Goal: Share content

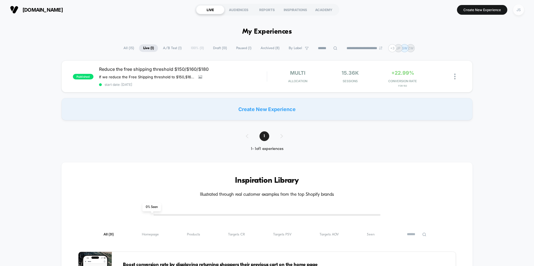
click at [521, 7] on div "JS" at bounding box center [518, 9] width 11 height 11
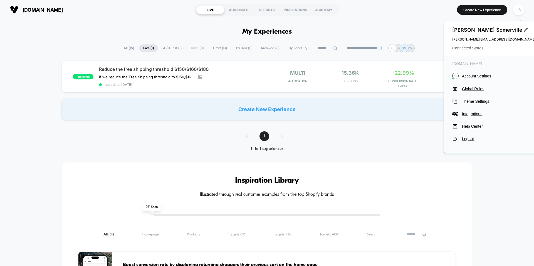
click at [473, 46] on span "Connected Stores" at bounding box center [493, 48] width 83 height 4
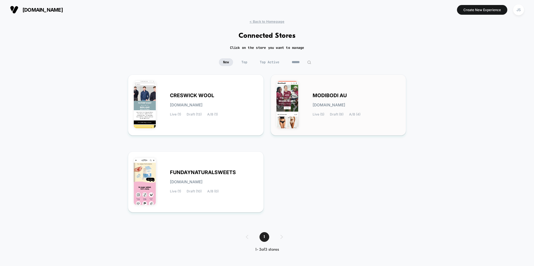
click at [315, 96] on span "MODIBODI AU" at bounding box center [329, 96] width 34 height 4
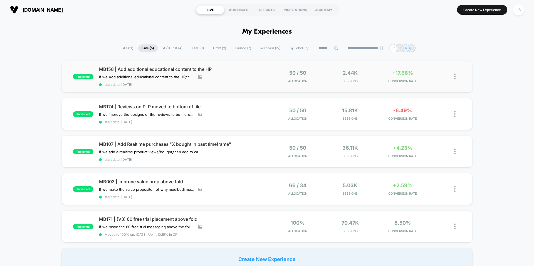
scroll to position [23, 0]
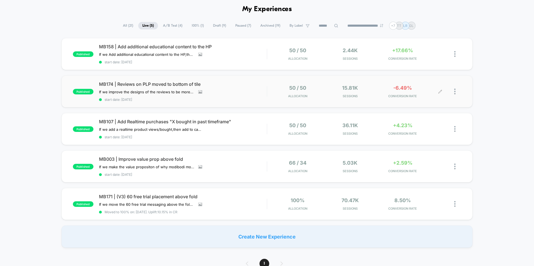
click at [453, 93] on div at bounding box center [450, 91] width 21 height 13
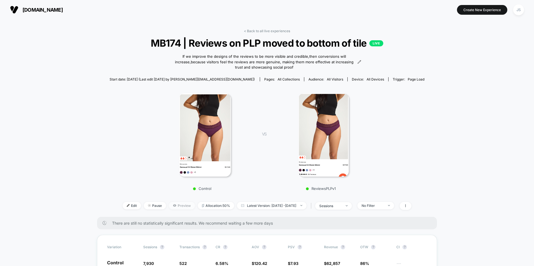
click at [179, 205] on span "Preview" at bounding box center [182, 206] width 26 height 8
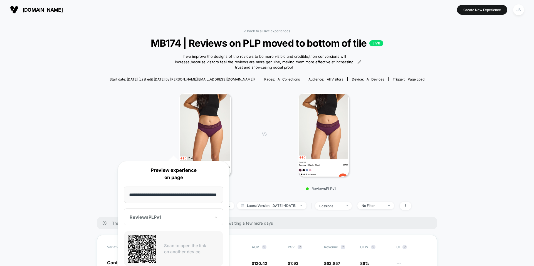
scroll to position [69, 0]
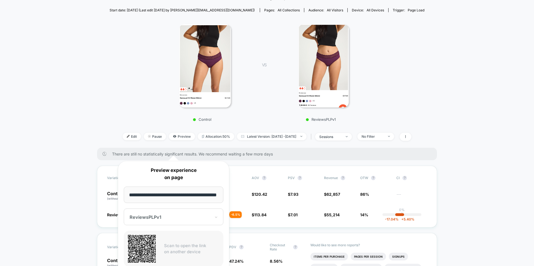
click at [141, 167] on p "Preview experience on page" at bounding box center [174, 174] width 100 height 14
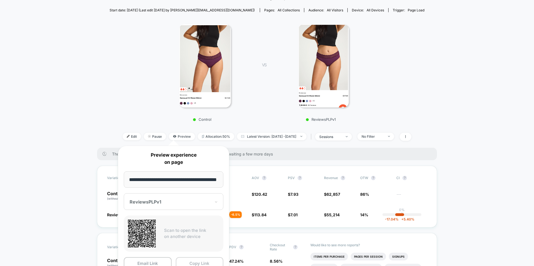
click at [192, 261] on button "Copy Link" at bounding box center [200, 263] width 48 height 13
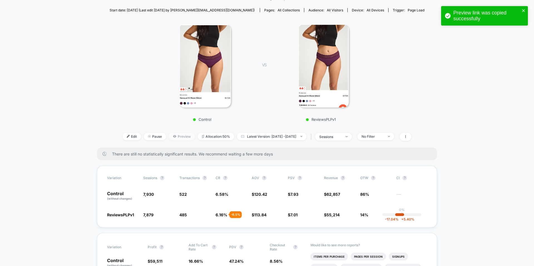
click at [169, 138] on span "Preview" at bounding box center [182, 137] width 26 height 8
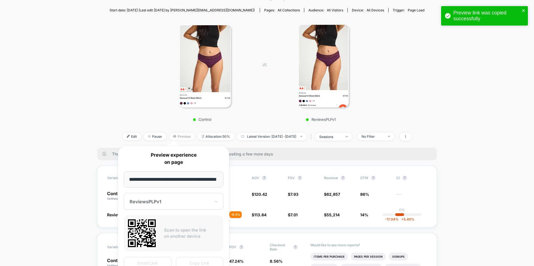
scroll to position [0, 16]
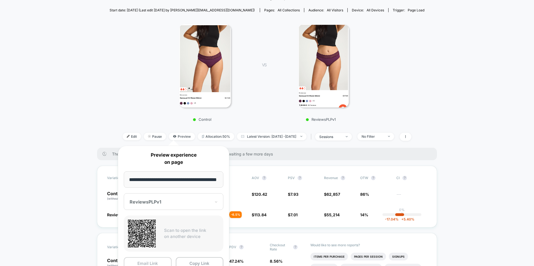
click at [160, 261] on button "Email Link" at bounding box center [148, 263] width 48 height 13
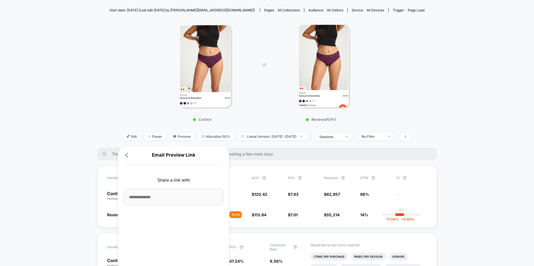
click at [178, 199] on input at bounding box center [174, 197] width 100 height 16
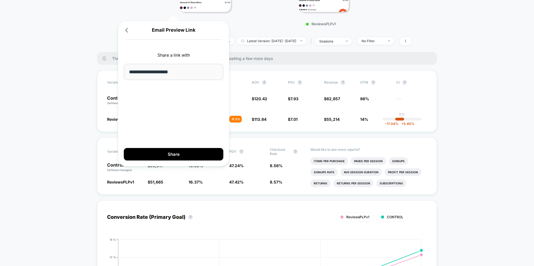
scroll to position [205, 0]
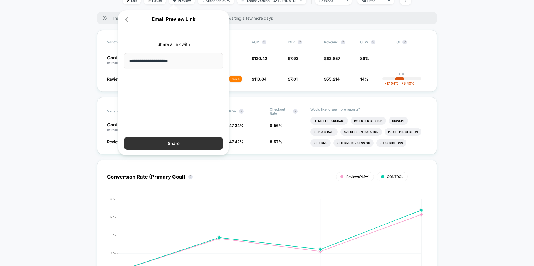
type input "**********"
click at [162, 144] on button "Share" at bounding box center [174, 143] width 100 height 13
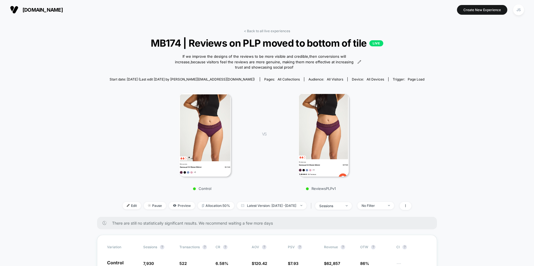
scroll to position [4, 0]
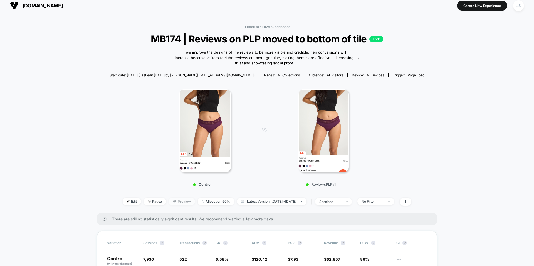
click at [173, 201] on span "Preview" at bounding box center [182, 202] width 26 height 8
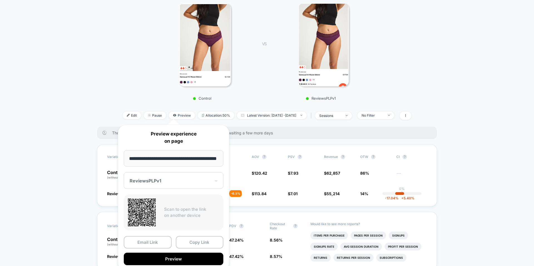
scroll to position [0, 0]
click at [195, 242] on button "Copy Link" at bounding box center [200, 242] width 48 height 13
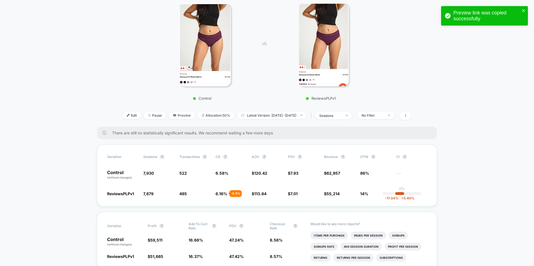
click at [128, 48] on div "Control VS ReviewsPLPv1" at bounding box center [264, 50] width 315 height 107
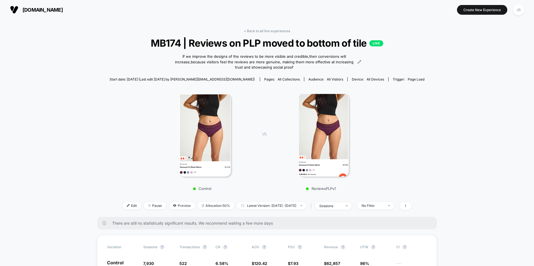
click at [258, 33] on div "< Back to all live experiences MB174 | Reviews on PLP moved to bottom of tile L…" at bounding box center [267, 123] width 315 height 188
click at [257, 29] on link "< Back to all live experiences" at bounding box center [267, 31] width 46 height 4
